Goal: Navigation & Orientation: Find specific page/section

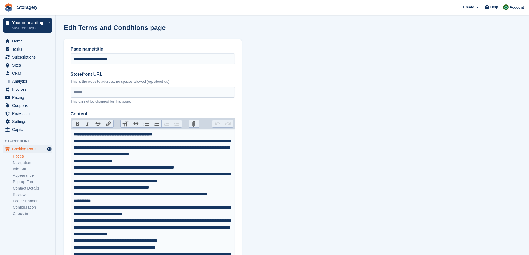
scroll to position [1139, 0]
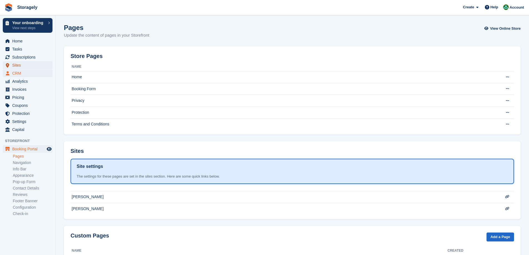
click at [18, 66] on span "Sites" at bounding box center [28, 65] width 33 height 8
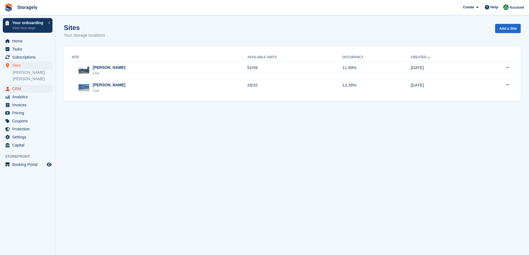
click at [16, 86] on span "CRM" at bounding box center [28, 89] width 33 height 8
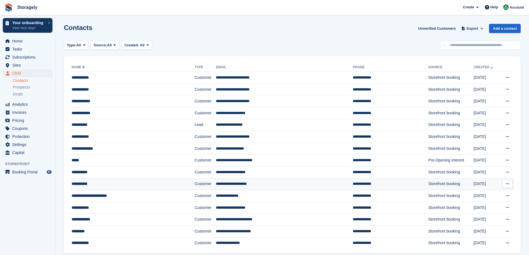
click at [90, 184] on div "**********" at bounding box center [120, 184] width 97 height 6
